Goal: Information Seeking & Learning: Compare options

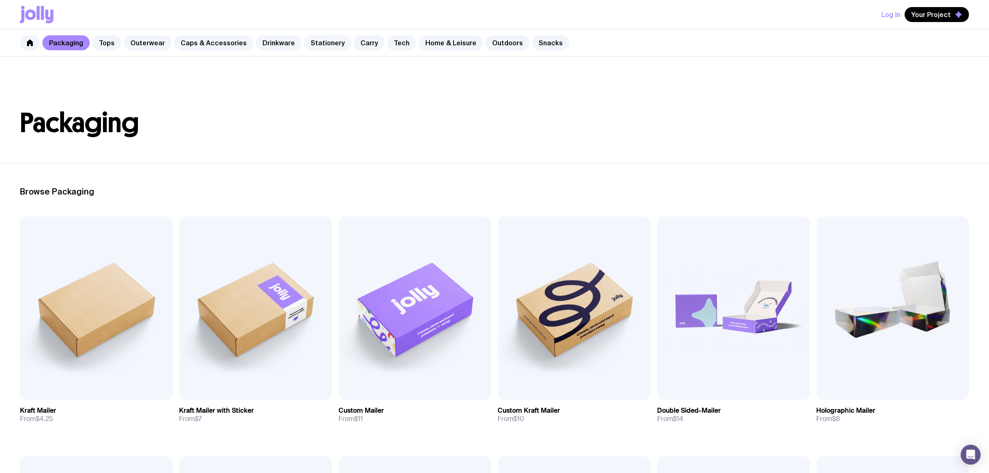
click at [306, 39] on link "Stationery" at bounding box center [327, 42] width 47 height 15
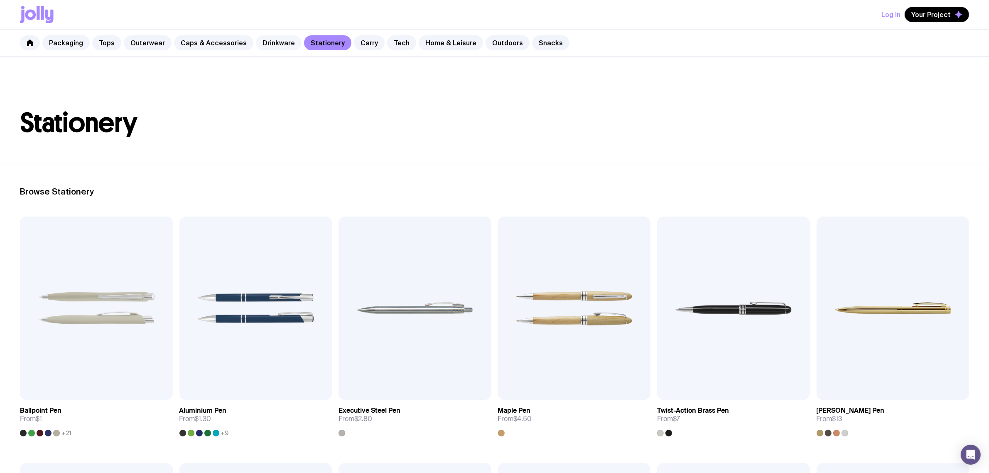
click at [265, 44] on link "Drinkware" at bounding box center [279, 42] width 46 height 15
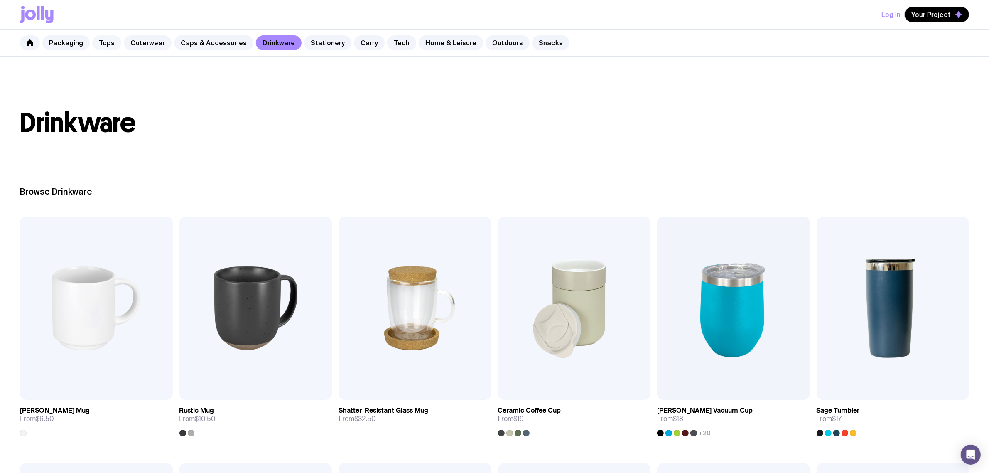
click at [108, 43] on link "Tops" at bounding box center [106, 42] width 29 height 15
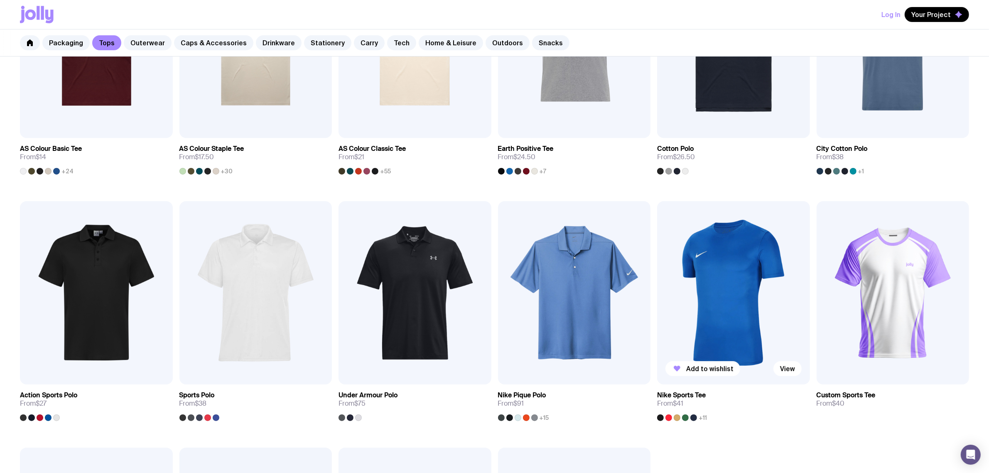
scroll to position [260, 0]
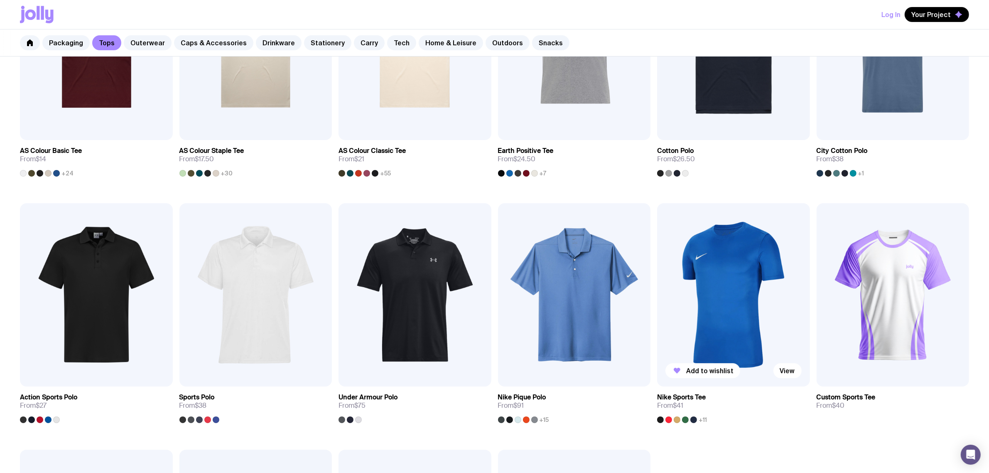
drag, startPoint x: 740, startPoint y: 256, endPoint x: 743, endPoint y: 251, distance: 5.4
click at [740, 255] on img at bounding box center [733, 294] width 153 height 183
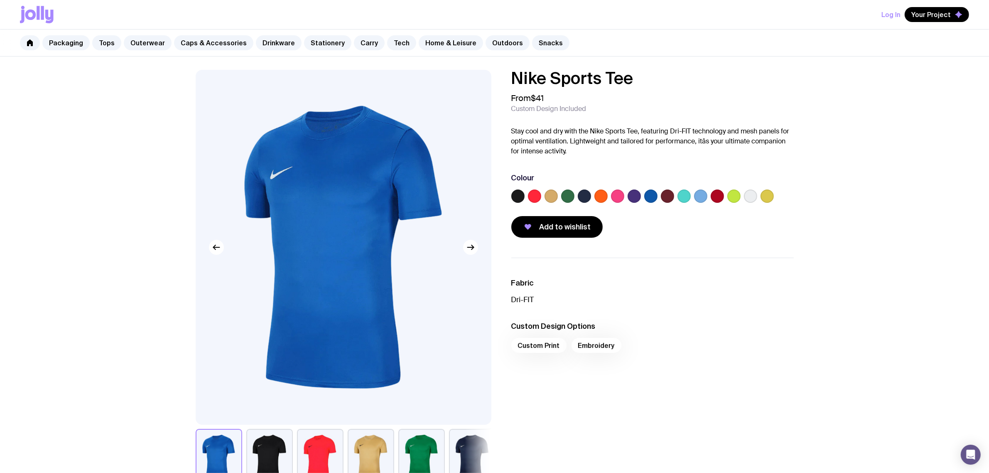
drag, startPoint x: 621, startPoint y: 86, endPoint x: 628, endPoint y: 81, distance: 8.4
click at [621, 86] on h1 "Nike Sports Tee" at bounding box center [652, 78] width 282 height 17
drag, startPoint x: 632, startPoint y: 80, endPoint x: 457, endPoint y: 76, distance: 175.3
click at [464, 78] on div "Nike Sports Tee From $41 Custom Design Included Stay cool and dry with the Nike…" at bounding box center [495, 278] width 638 height 417
copy h1 "Nike Sports Tee"
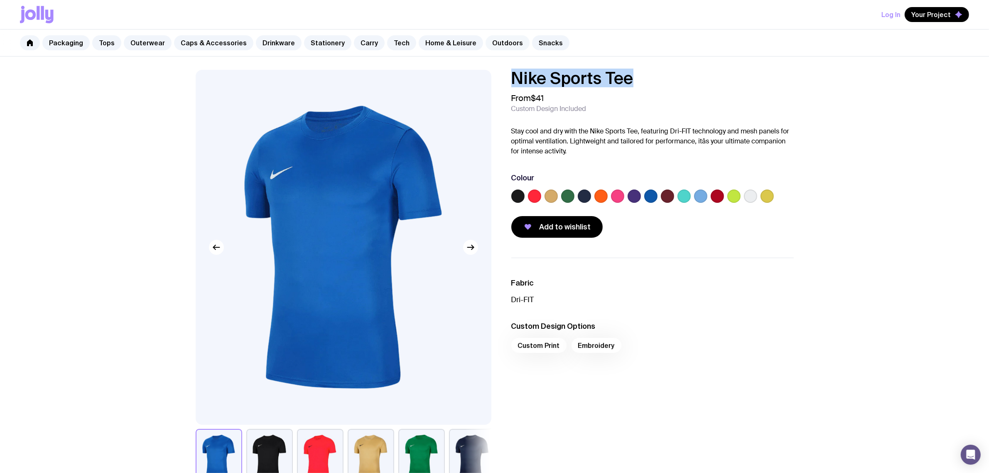
click at [495, 45] on link "Outdoors" at bounding box center [507, 42] width 44 height 15
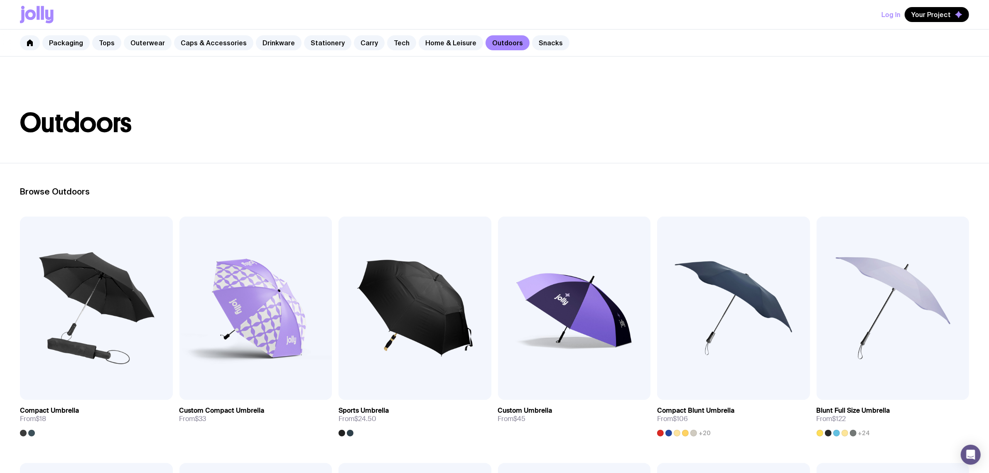
click at [142, 39] on link "Outerwear" at bounding box center [148, 42] width 48 height 15
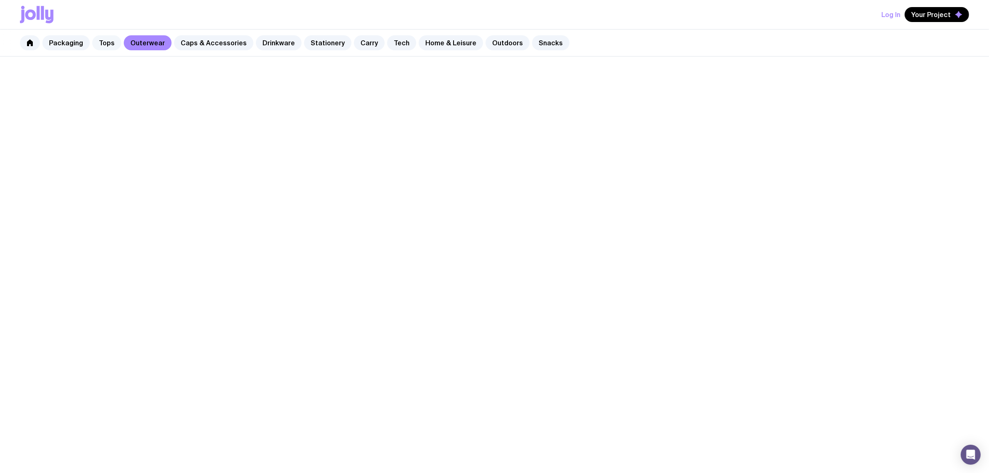
click at [104, 40] on link "Tops" at bounding box center [106, 42] width 29 height 15
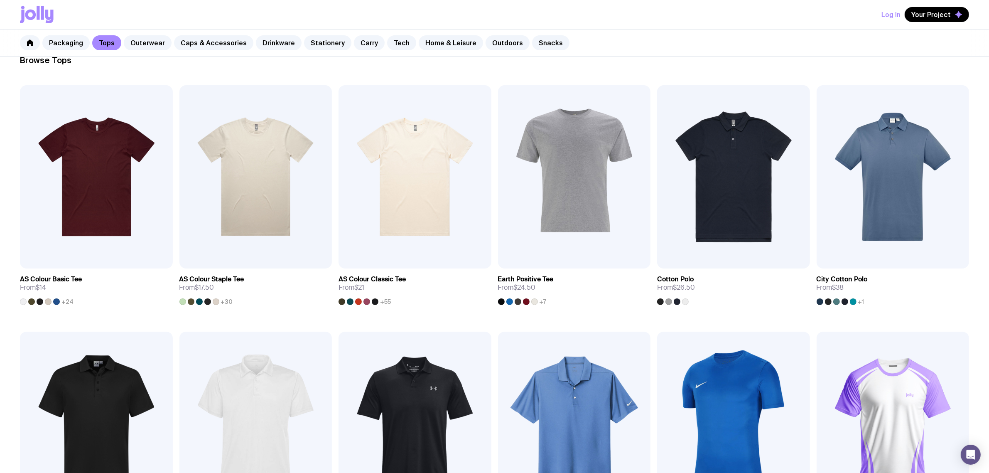
scroll to position [311, 0]
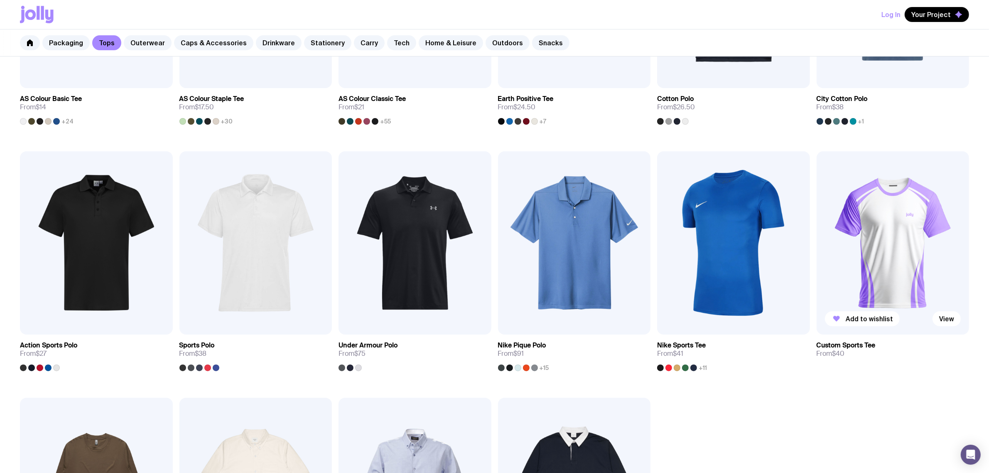
click at [791, 233] on img at bounding box center [892, 242] width 153 height 183
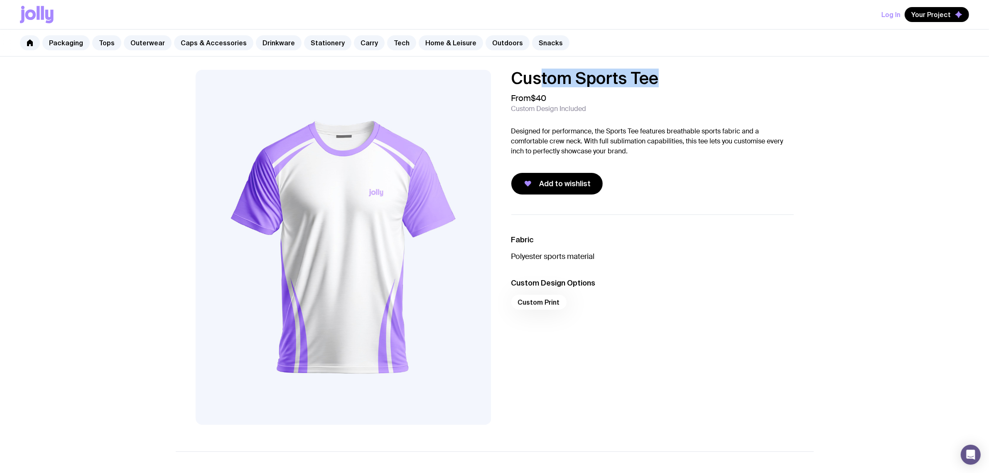
drag, startPoint x: 570, startPoint y: 79, endPoint x: 473, endPoint y: 78, distance: 96.3
click at [476, 78] on div "Custom Sports Tee From $40 Custom Design Included Designed for performance, the…" at bounding box center [495, 247] width 638 height 355
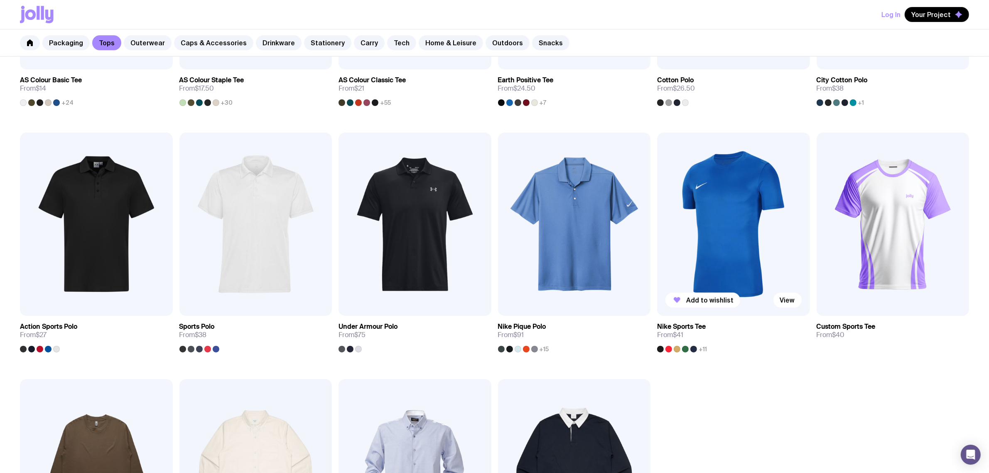
scroll to position [311, 0]
